Goal: Register for event/course

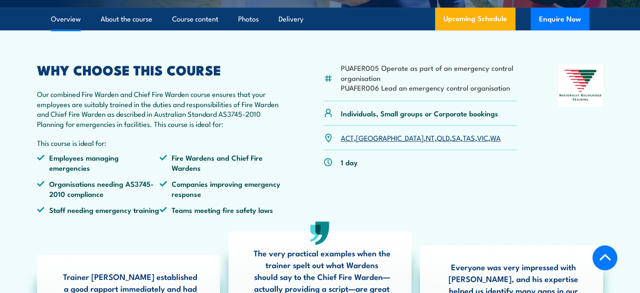
scroll to position [253, 0]
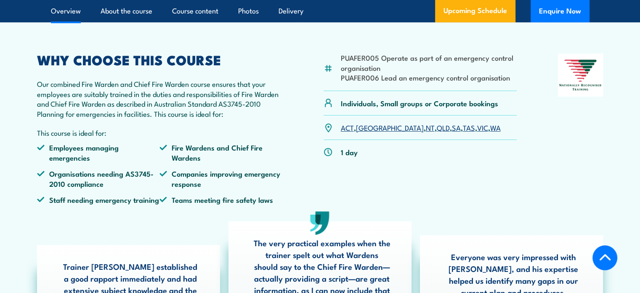
click at [477, 132] on link "VIC" at bounding box center [482, 127] width 11 height 10
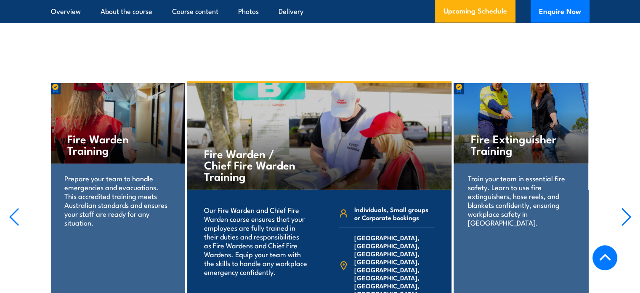
scroll to position [1965, 0]
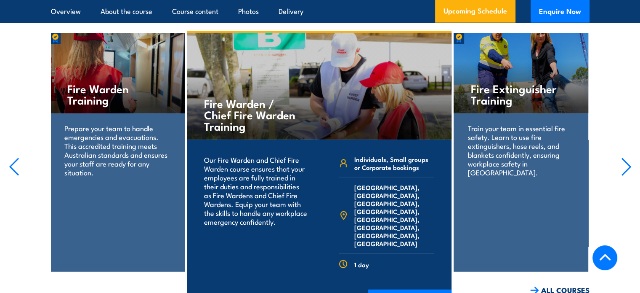
click at [627, 166] on icon "button" at bounding box center [627, 166] width 11 height 19
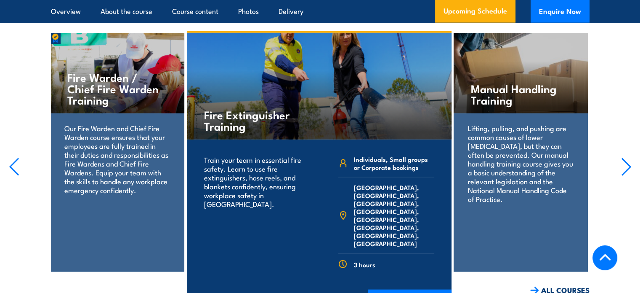
click at [624, 166] on icon "button" at bounding box center [627, 166] width 11 height 19
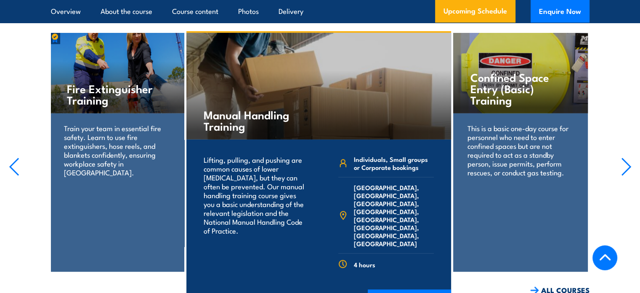
click at [624, 166] on icon "button" at bounding box center [627, 166] width 11 height 19
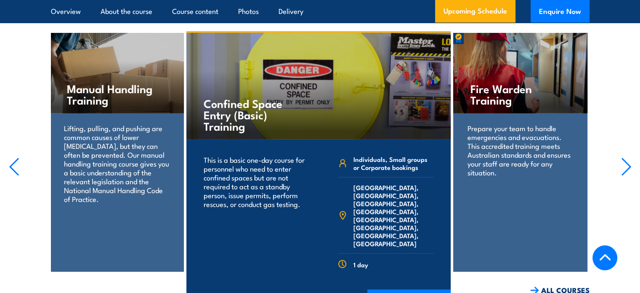
click at [618, 168] on section "Manual Handling Training Lifting, pulling, and pushing are common causes of low…" at bounding box center [320, 163] width 640 height 264
click at [627, 162] on icon "button" at bounding box center [627, 166] width 11 height 19
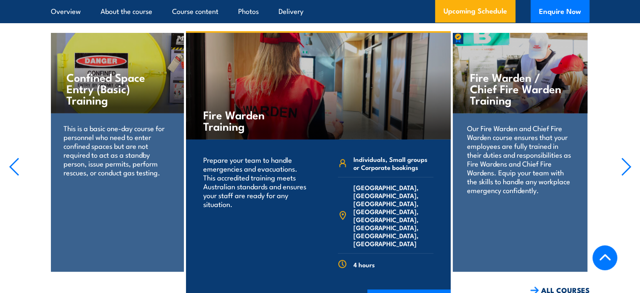
click at [623, 164] on icon "button" at bounding box center [627, 166] width 11 height 19
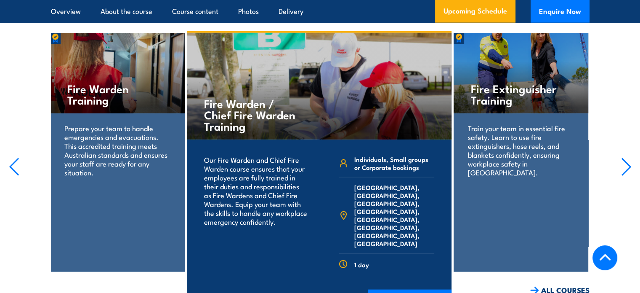
click at [631, 161] on icon "button" at bounding box center [626, 166] width 8 height 17
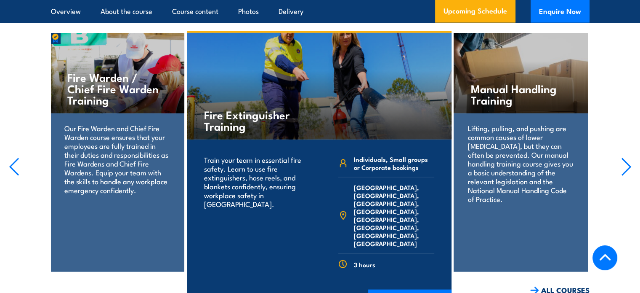
click at [631, 161] on icon "button" at bounding box center [627, 166] width 11 height 19
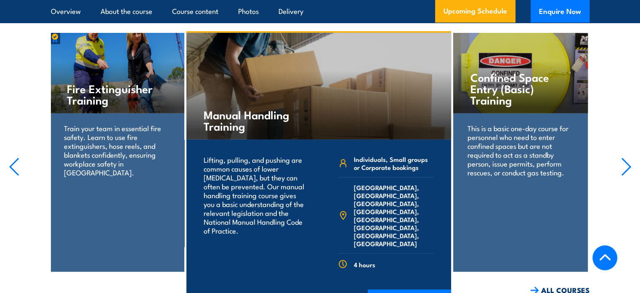
click at [631, 160] on icon "button" at bounding box center [627, 166] width 11 height 19
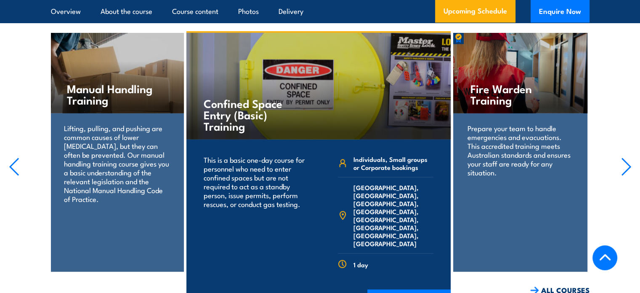
click at [631, 160] on icon "button" at bounding box center [627, 166] width 11 height 19
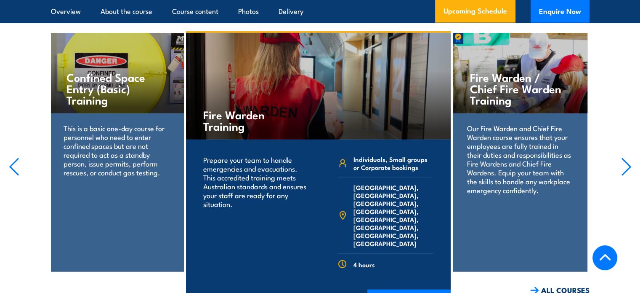
click at [631, 160] on icon "button" at bounding box center [627, 166] width 11 height 19
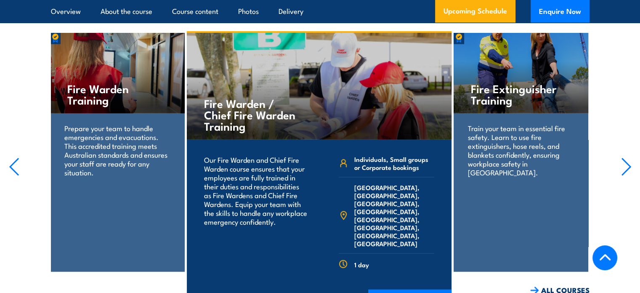
click at [631, 160] on icon "button" at bounding box center [627, 166] width 11 height 19
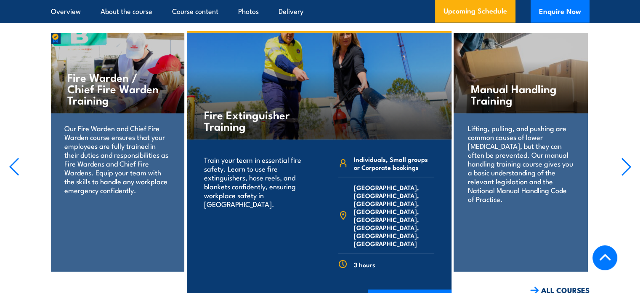
click at [632, 161] on section "Manual Handling Training Lifting, pulling, and pushing are common causes of low…" at bounding box center [320, 163] width 640 height 264
click at [628, 161] on icon "button" at bounding box center [627, 166] width 11 height 19
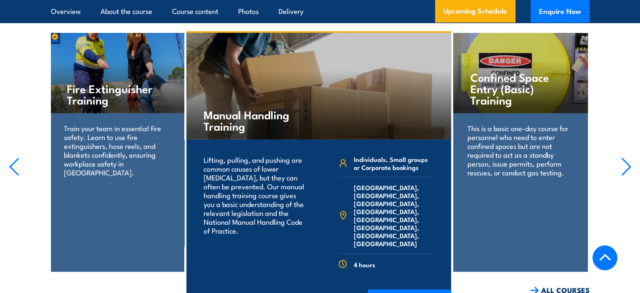
click at [628, 161] on icon "button" at bounding box center [627, 166] width 11 height 19
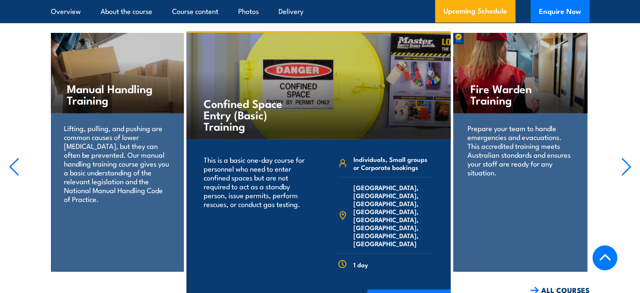
click at [628, 161] on icon "button" at bounding box center [627, 166] width 11 height 19
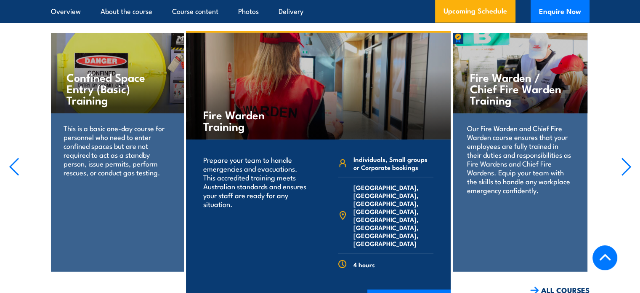
click at [628, 161] on icon "button" at bounding box center [627, 166] width 11 height 19
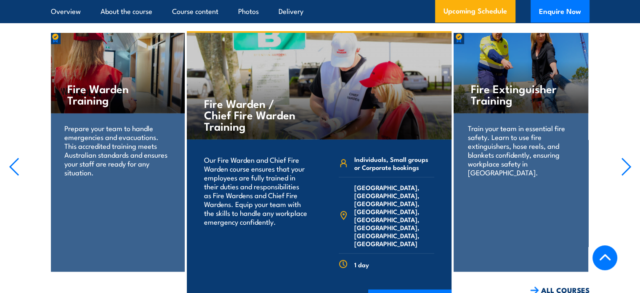
click at [628, 161] on icon "button" at bounding box center [627, 166] width 11 height 19
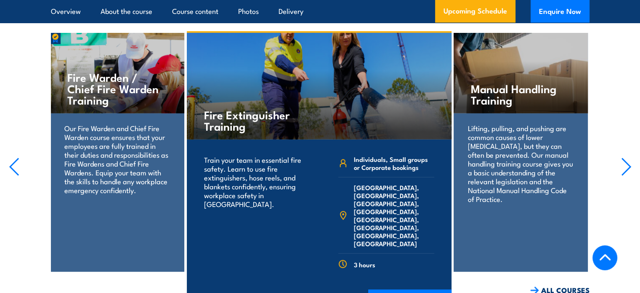
click at [628, 161] on icon "button" at bounding box center [627, 166] width 11 height 19
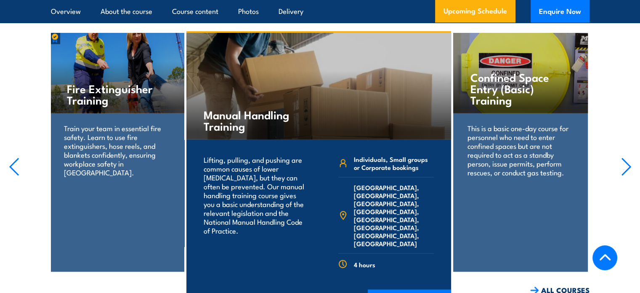
click at [628, 161] on icon "button" at bounding box center [627, 166] width 11 height 19
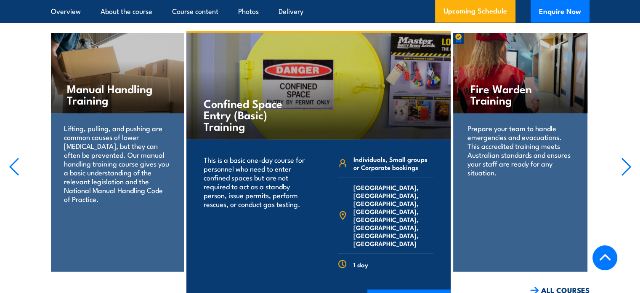
click at [628, 161] on icon "button" at bounding box center [627, 166] width 11 height 19
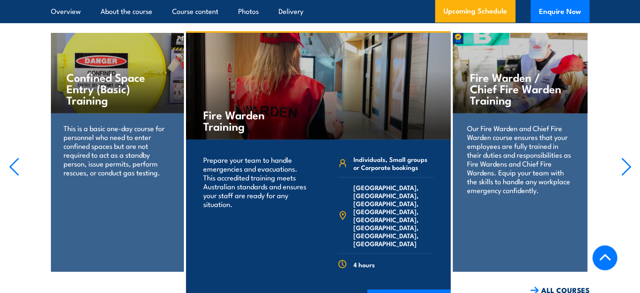
click at [628, 161] on icon "button" at bounding box center [627, 166] width 11 height 19
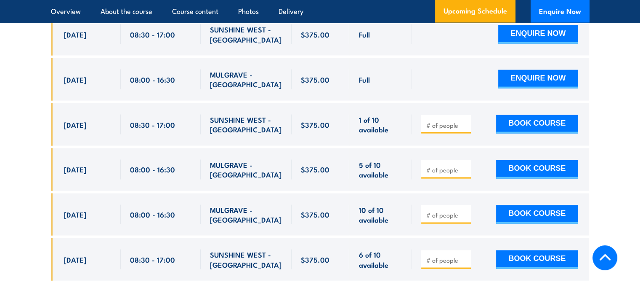
scroll to position [1656, 0]
